Goal: Book appointment/travel/reservation

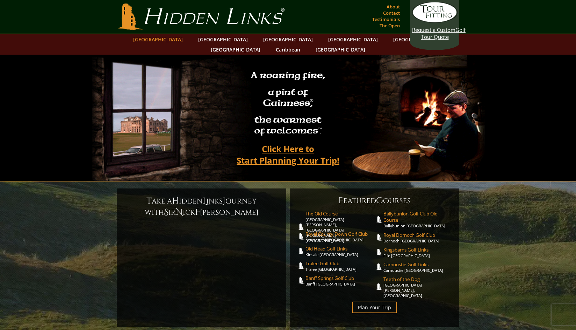
click at [177, 39] on link "[GEOGRAPHIC_DATA]" at bounding box center [158, 39] width 57 height 10
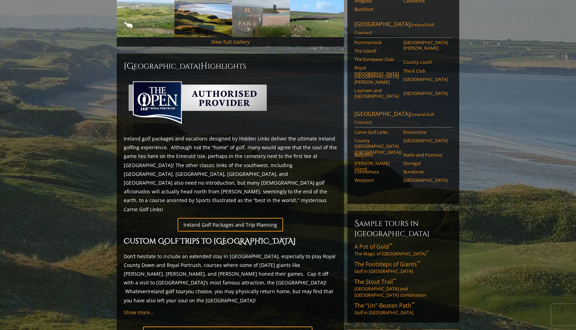
scroll to position [260, 0]
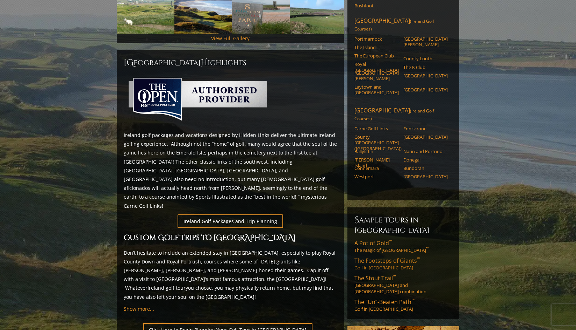
click at [411, 256] on span "The Footsteps of Giants ™" at bounding box center [388, 260] width 66 height 8
